Goal: Information Seeking & Learning: Learn about a topic

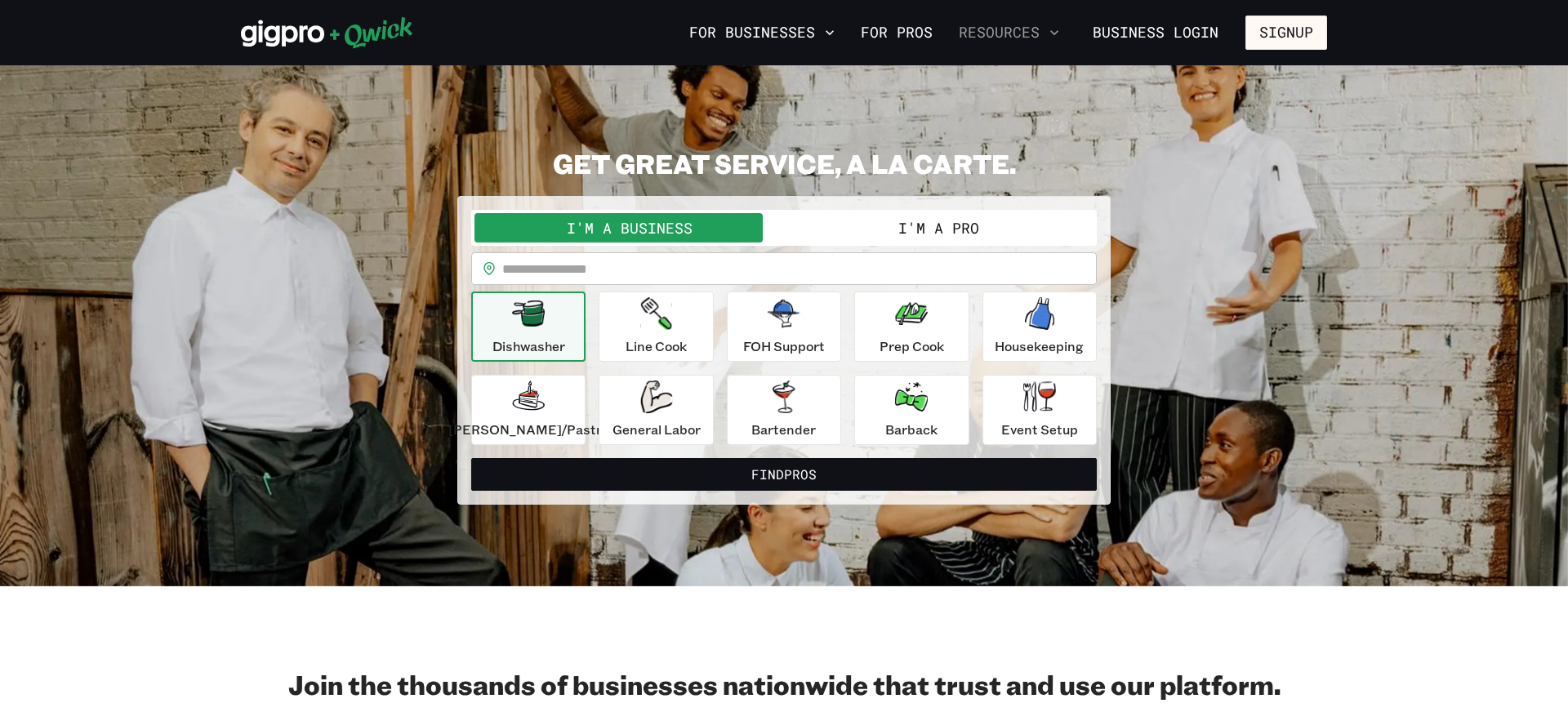
click at [1049, 37] on icon "button" at bounding box center [1054, 33] width 17 height 17
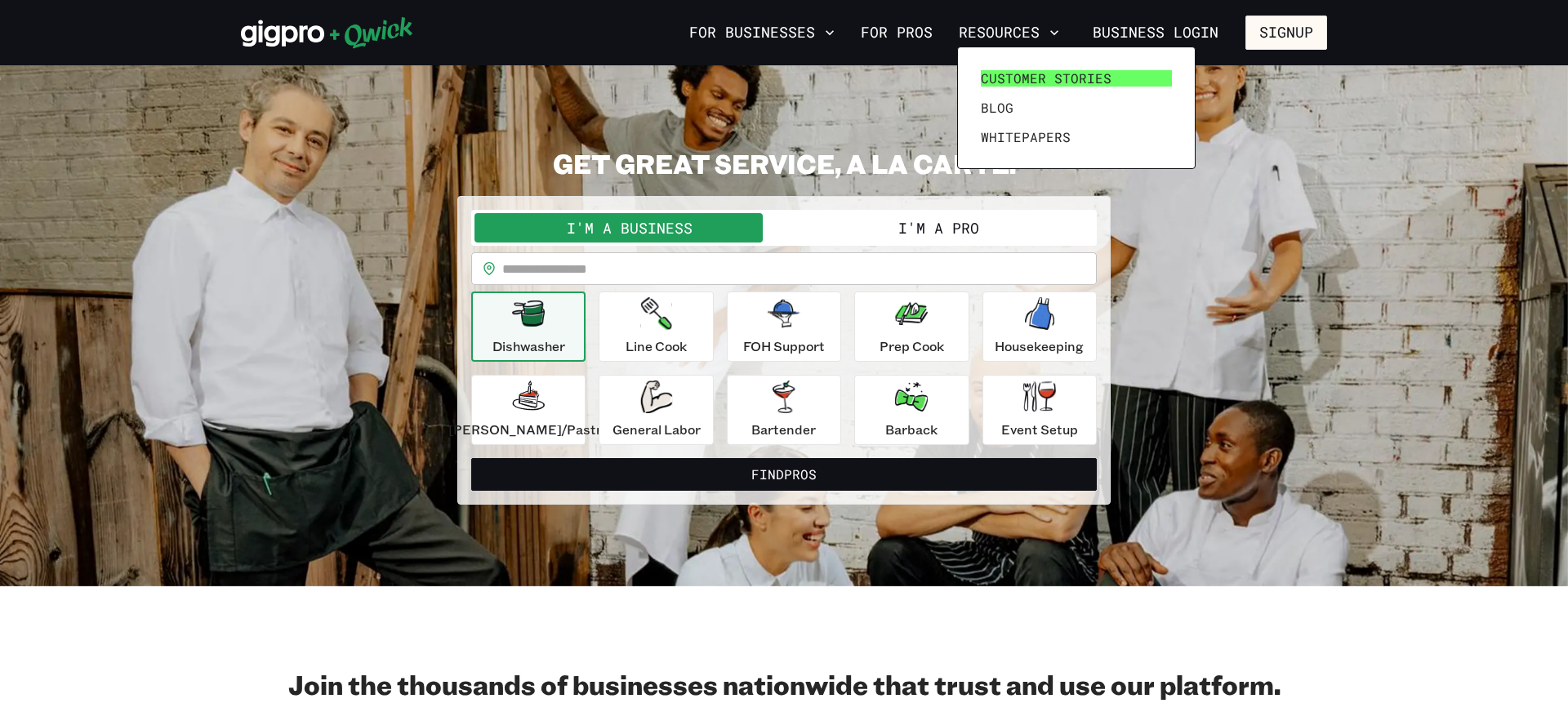
click at [1029, 82] on span "Customer stories" at bounding box center [1047, 79] width 131 height 17
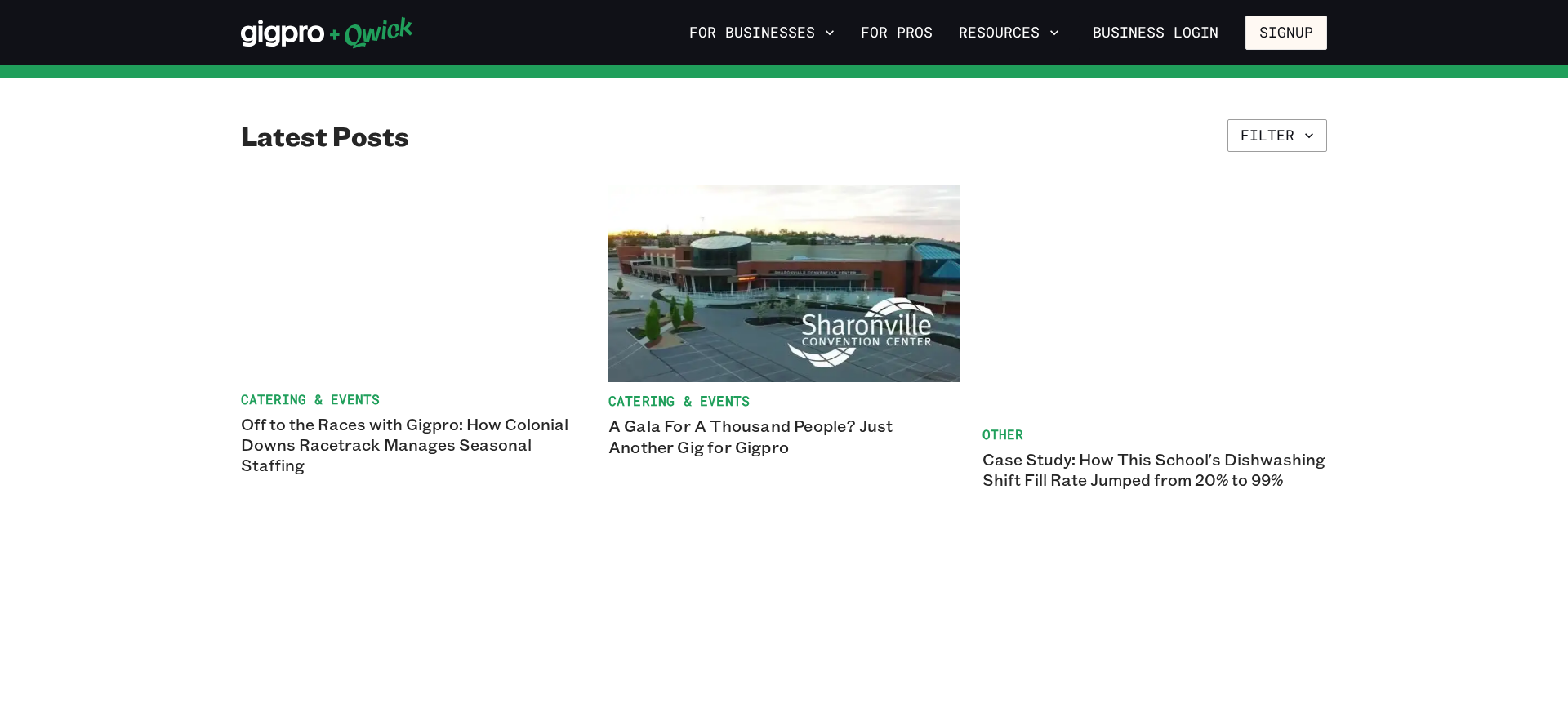
scroll to position [241, 0]
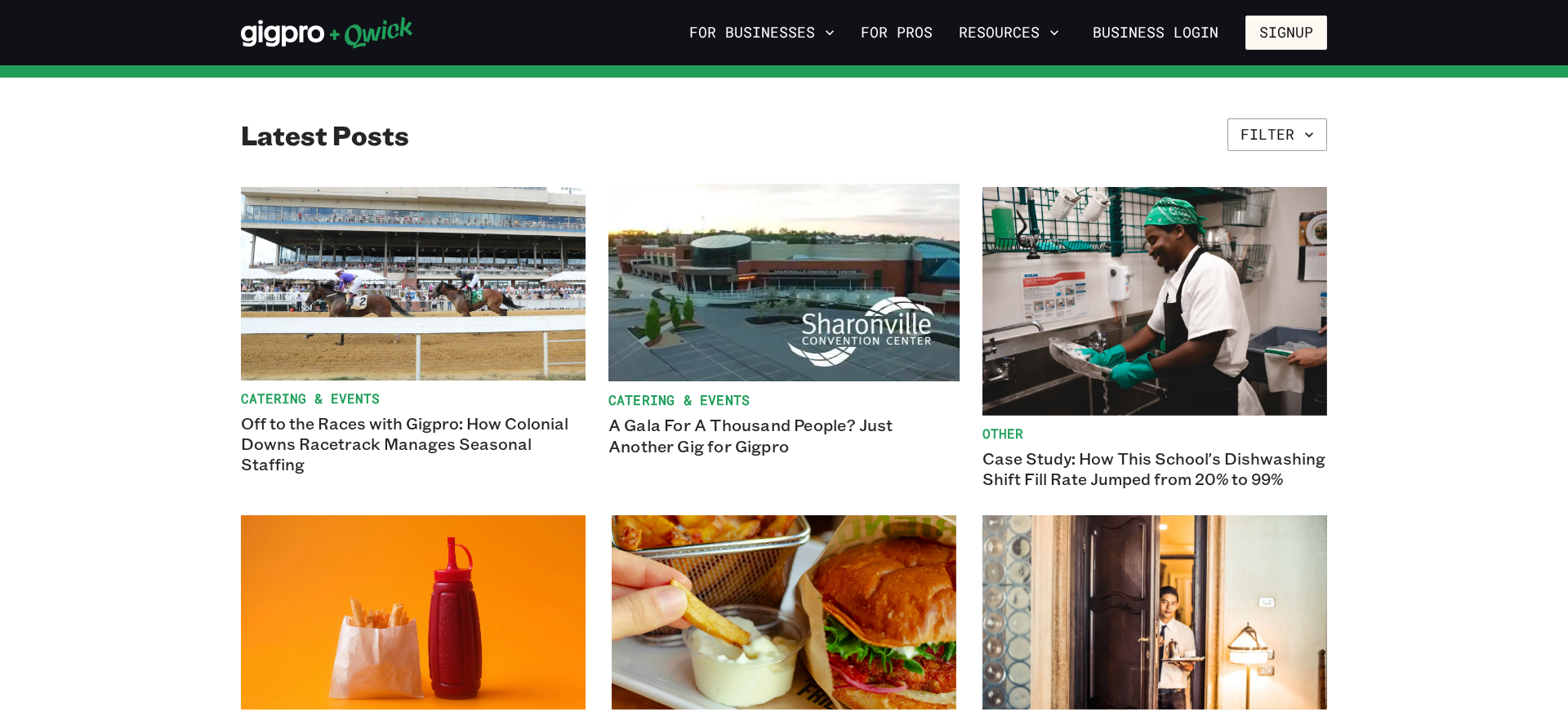
click at [936, 282] on img at bounding box center [784, 283] width 351 height 197
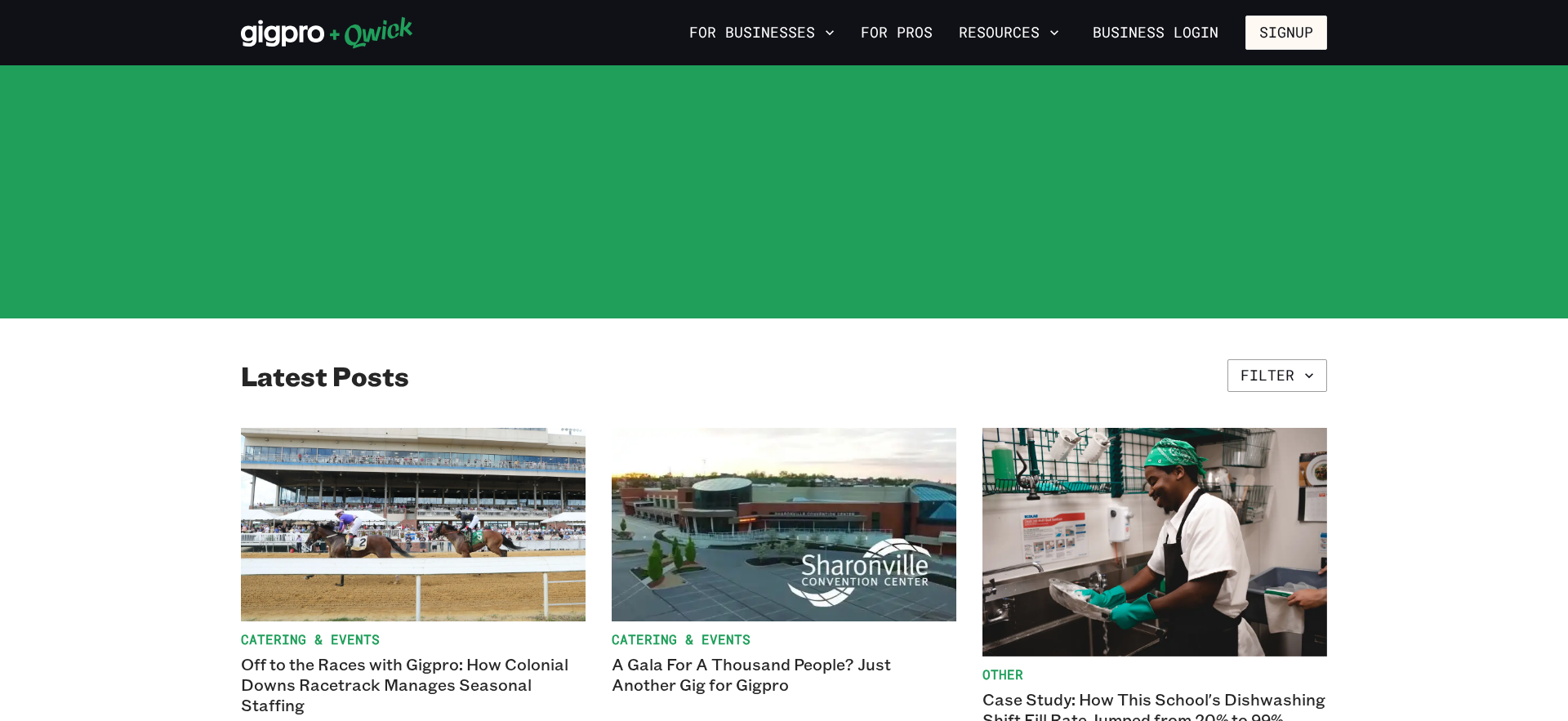
scroll to position [241, 0]
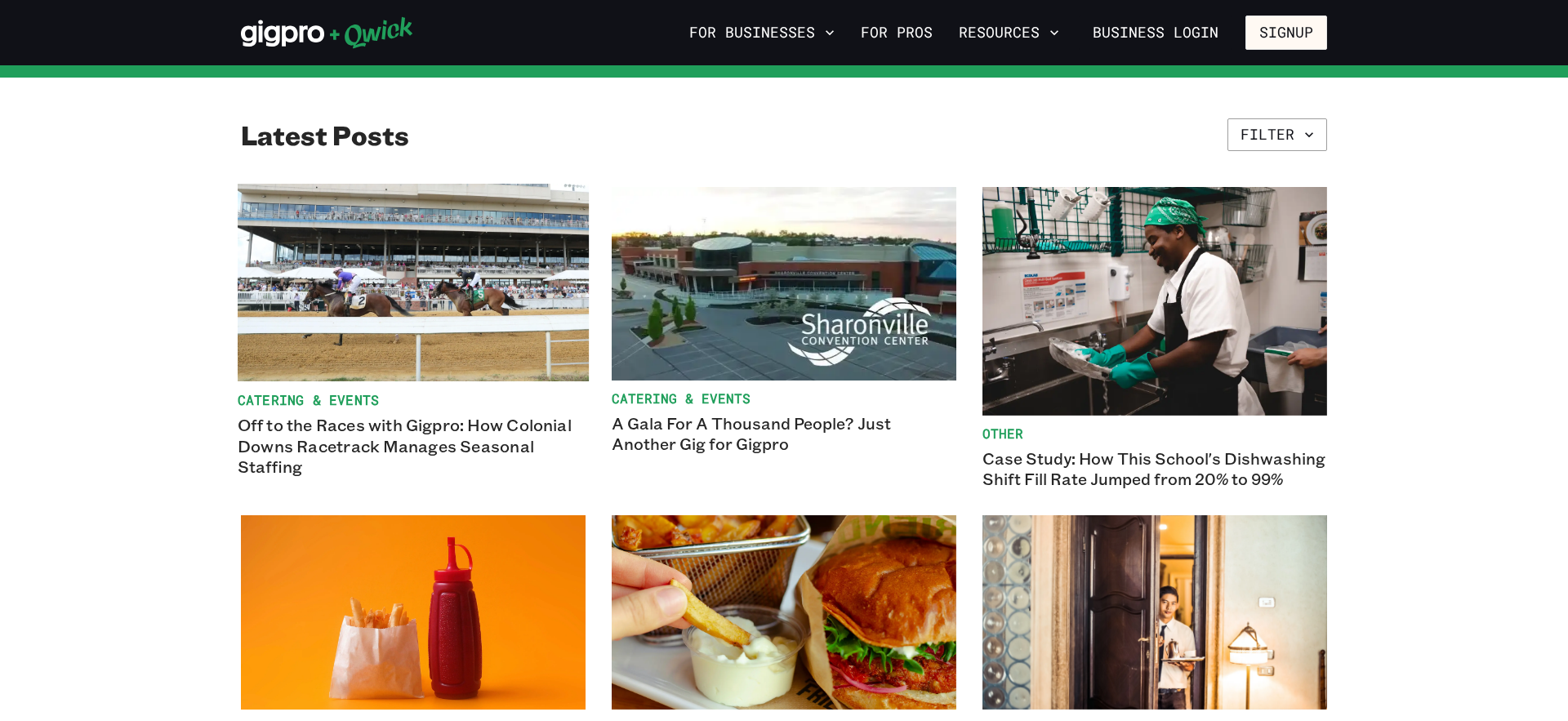
click at [516, 354] on img at bounding box center [414, 283] width 351 height 197
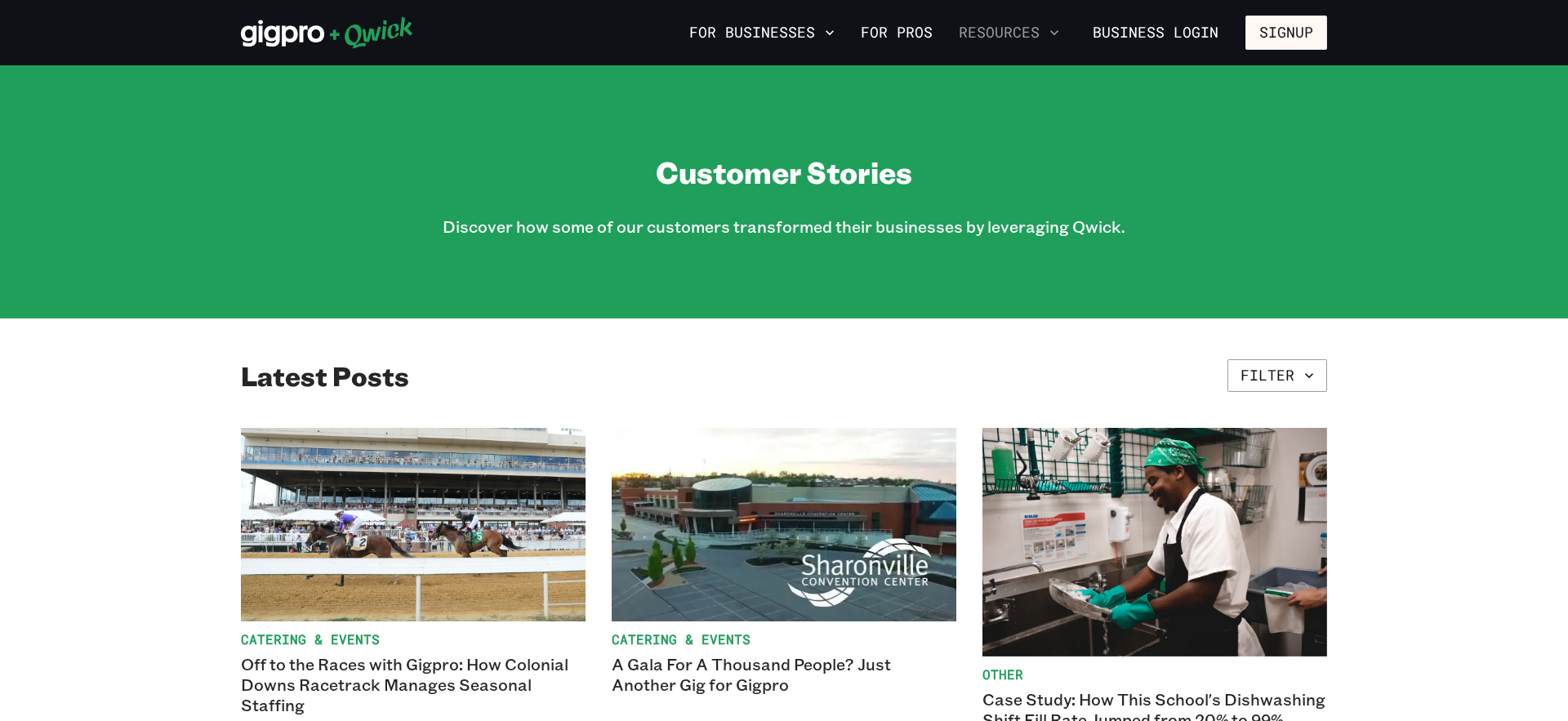
click at [1032, 35] on button "Resources" at bounding box center [1009, 33] width 114 height 28
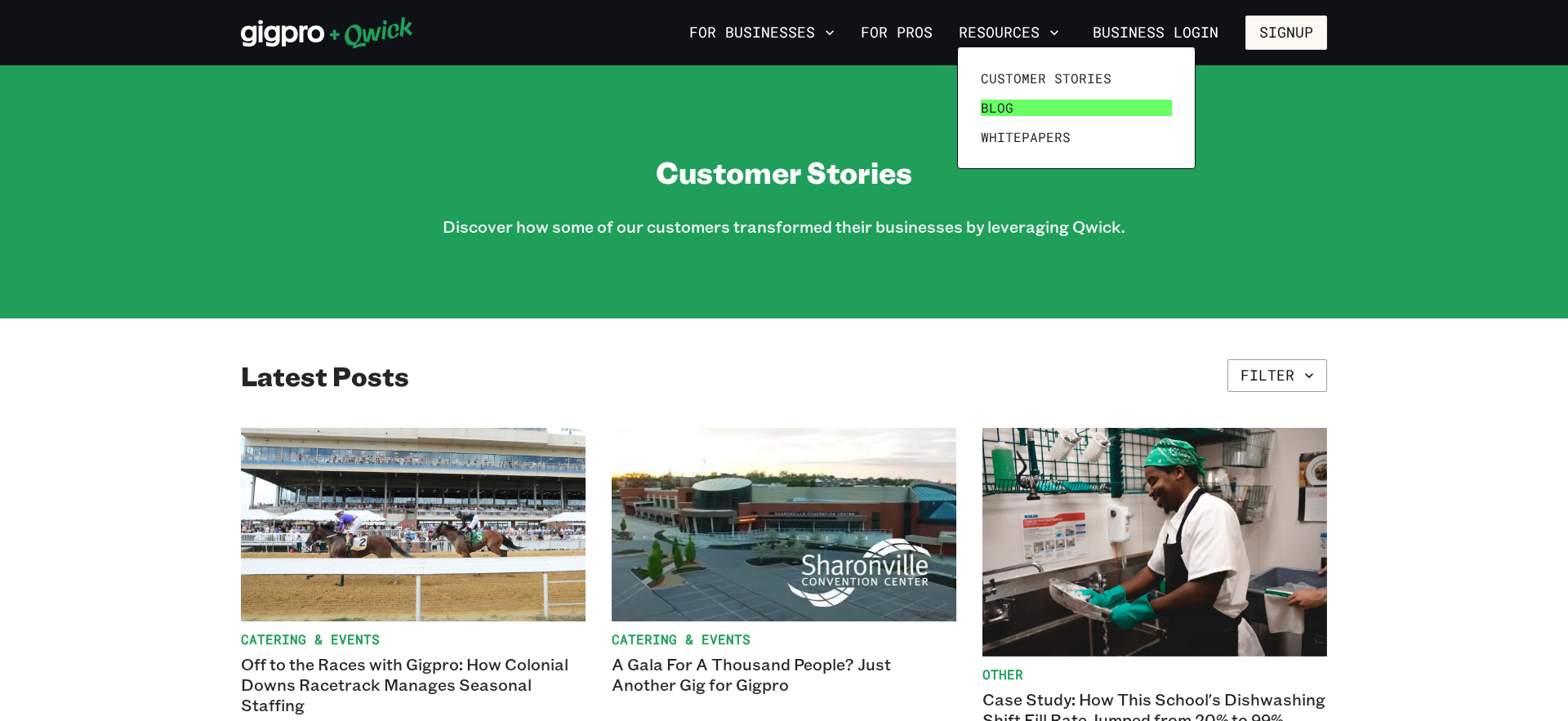
click at [1014, 109] on link "Blog" at bounding box center [1077, 107] width 204 height 29
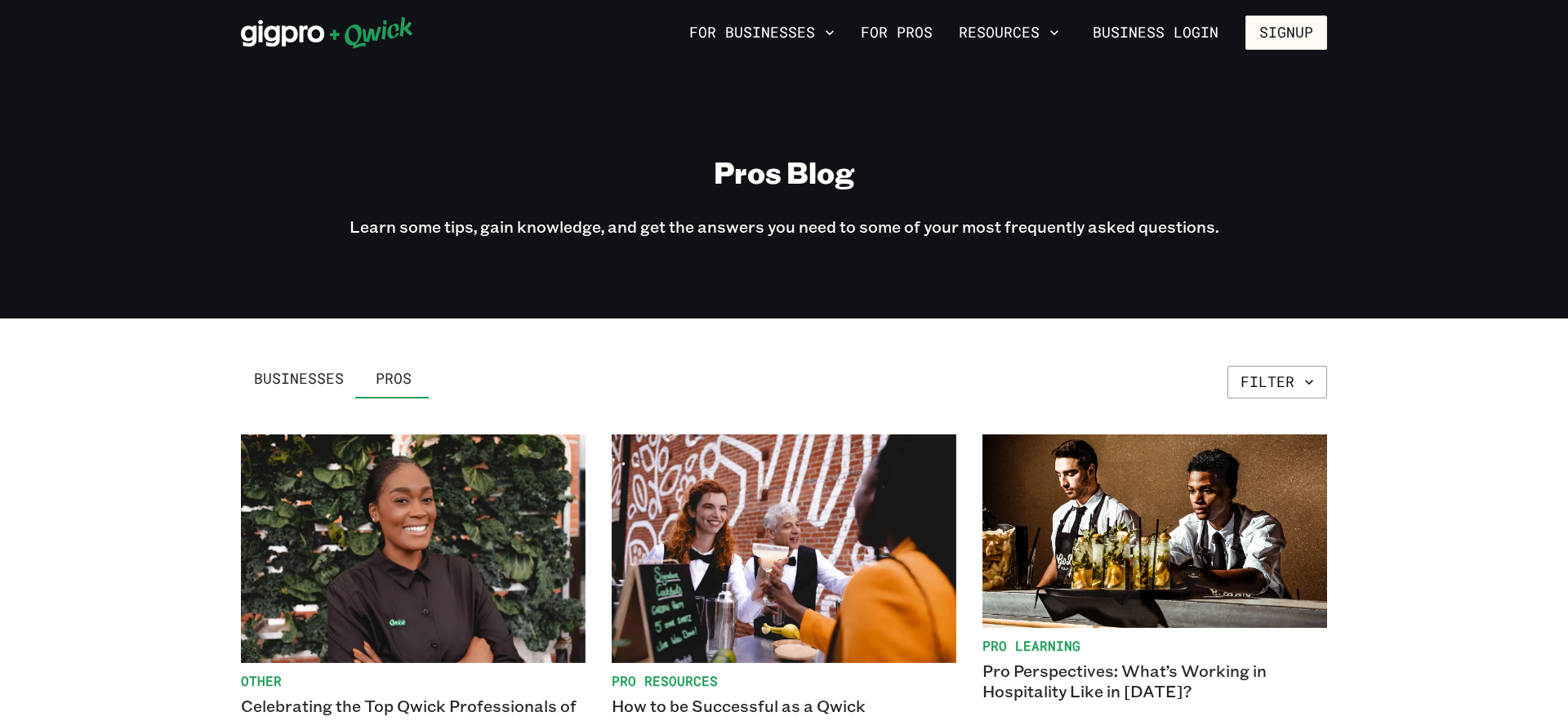
click at [1070, 365] on div "Businesses Pros Filter" at bounding box center [784, 379] width 1086 height 39
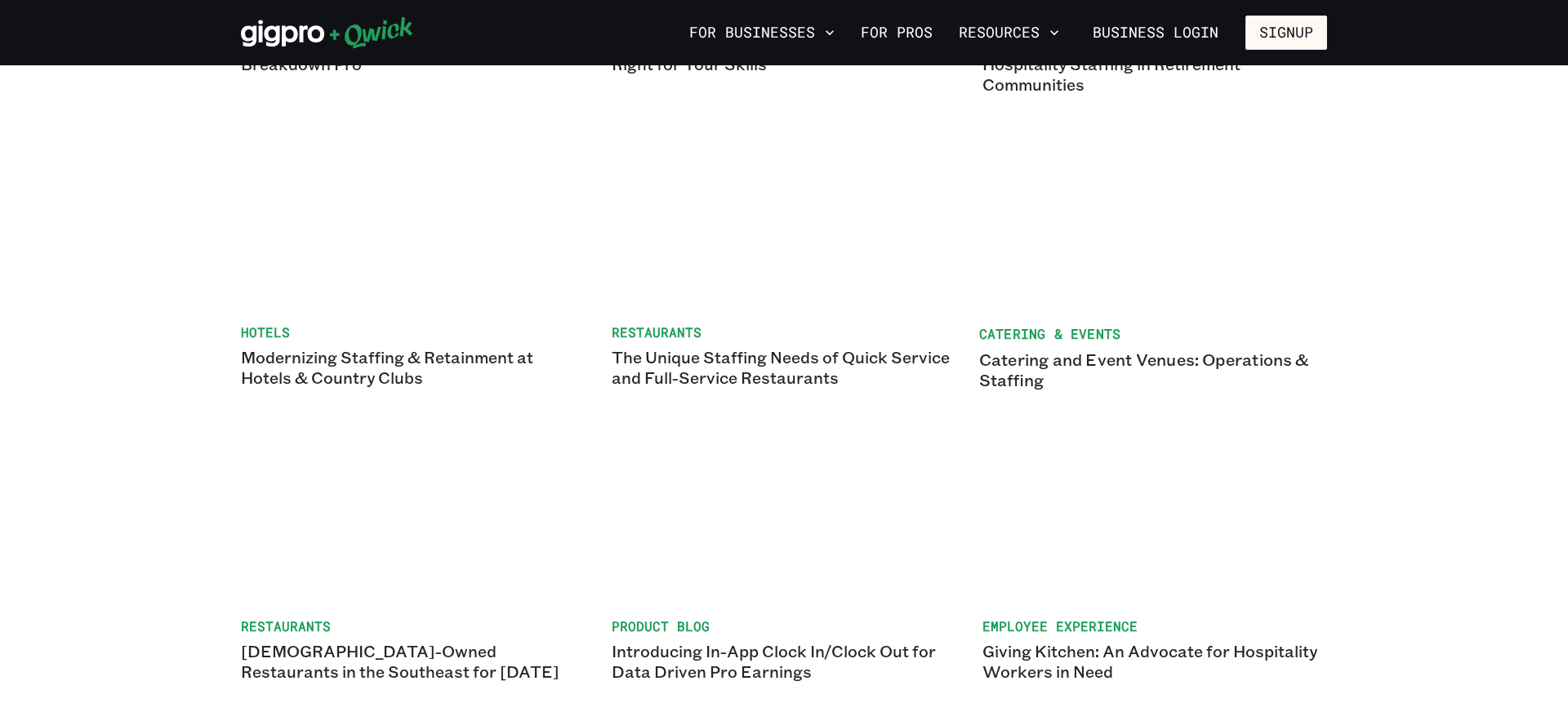
scroll to position [1291, 0]
